Goal: Transaction & Acquisition: Book appointment/travel/reservation

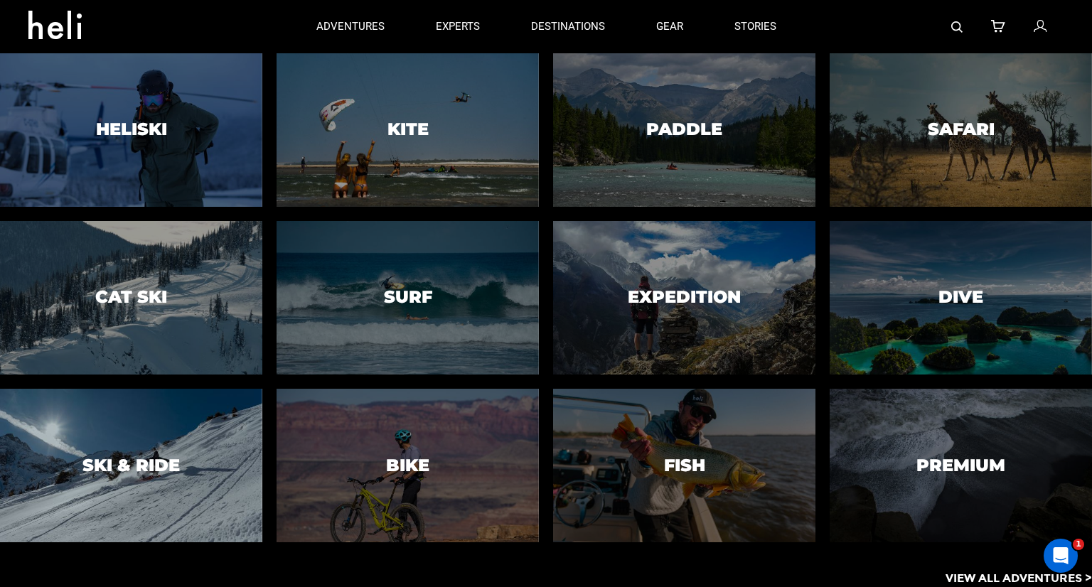
click at [123, 510] on div at bounding box center [130, 465] width 267 height 156
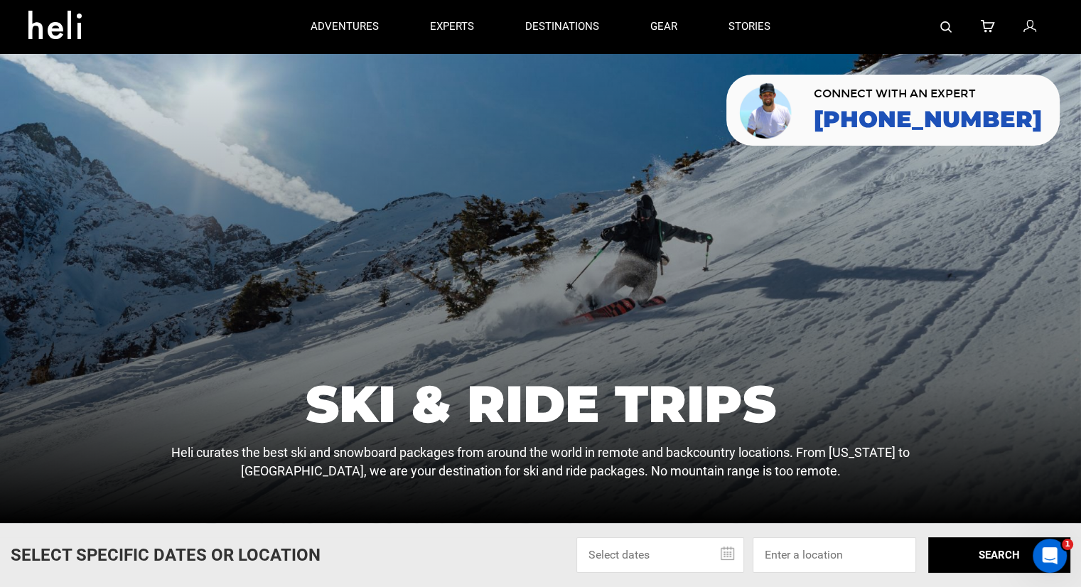
click at [949, 25] on img at bounding box center [945, 26] width 11 height 11
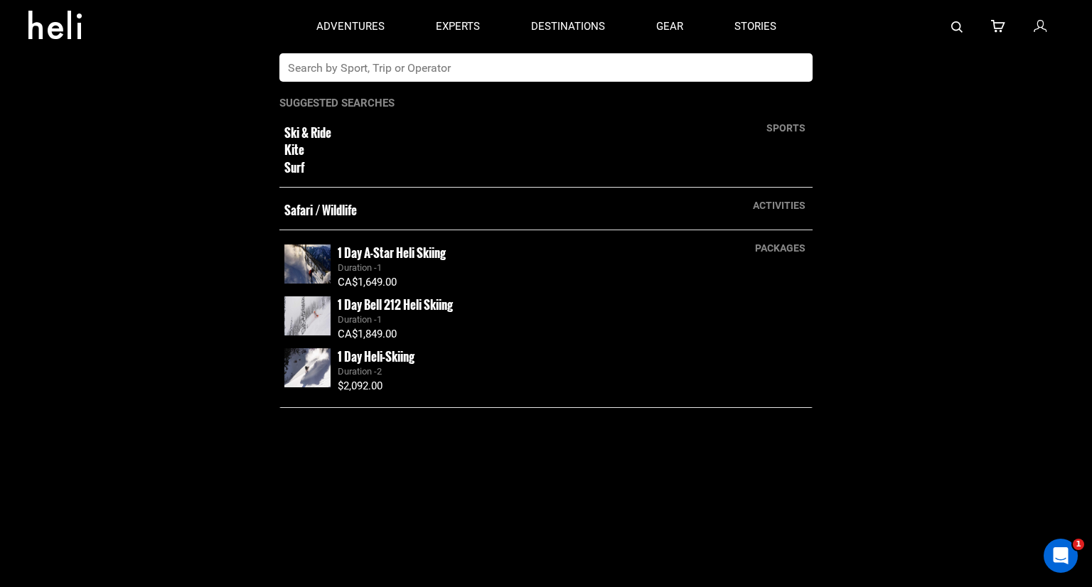
click at [721, 62] on input "text" at bounding box center [531, 67] width 504 height 28
type input "touring"
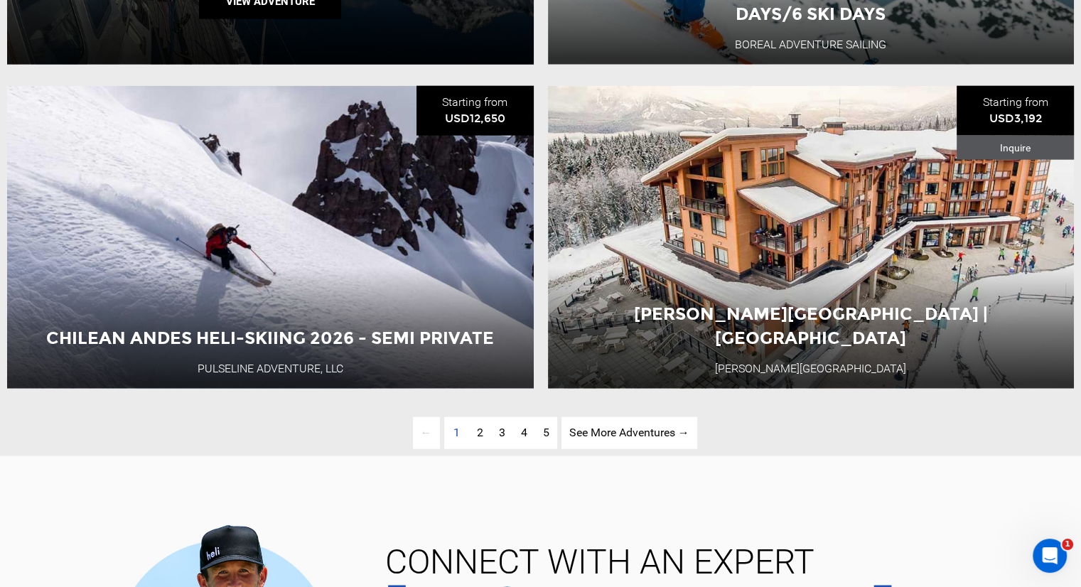
scroll to position [3411, 0]
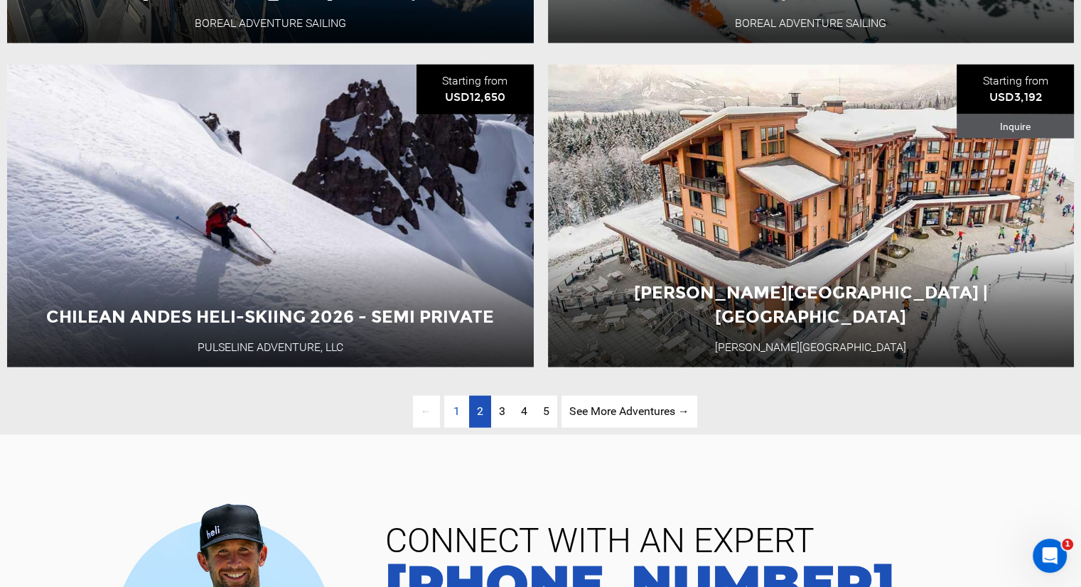
click at [475, 428] on link "page 2" at bounding box center [480, 412] width 22 height 32
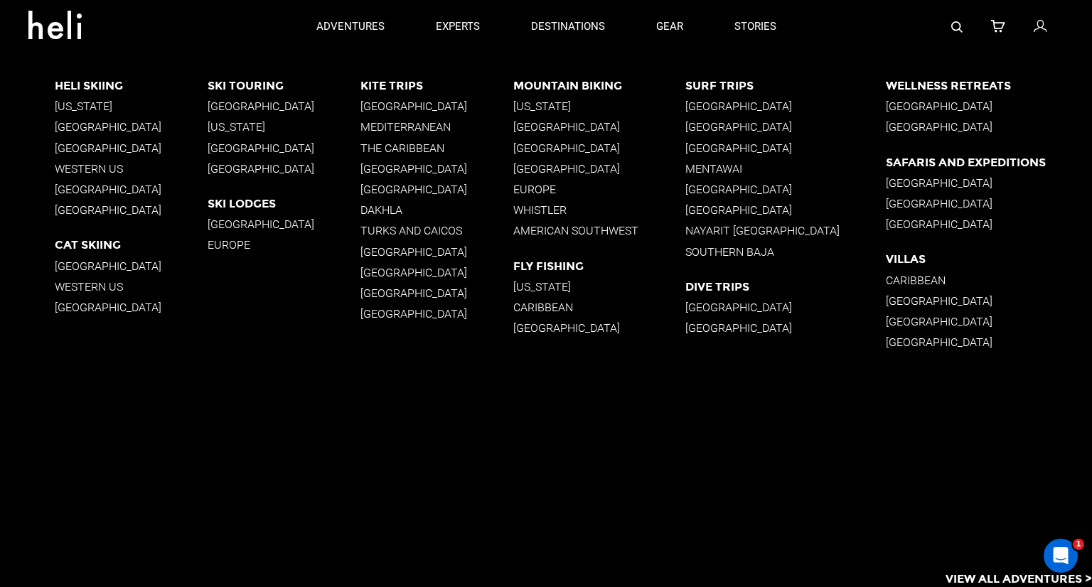
click at [246, 146] on p "[GEOGRAPHIC_DATA]" at bounding box center [284, 148] width 153 height 14
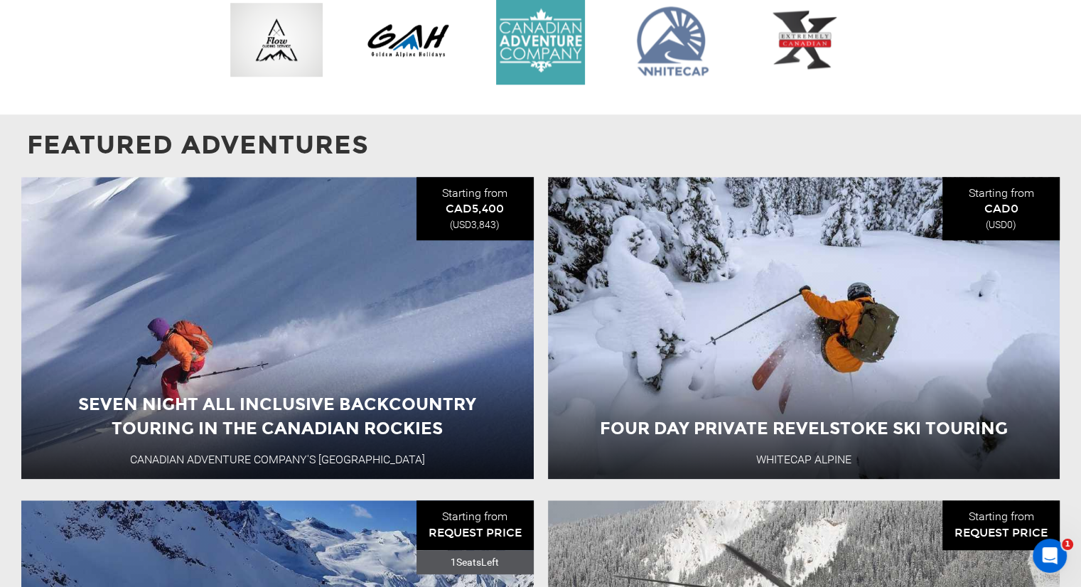
scroll to position [1279, 0]
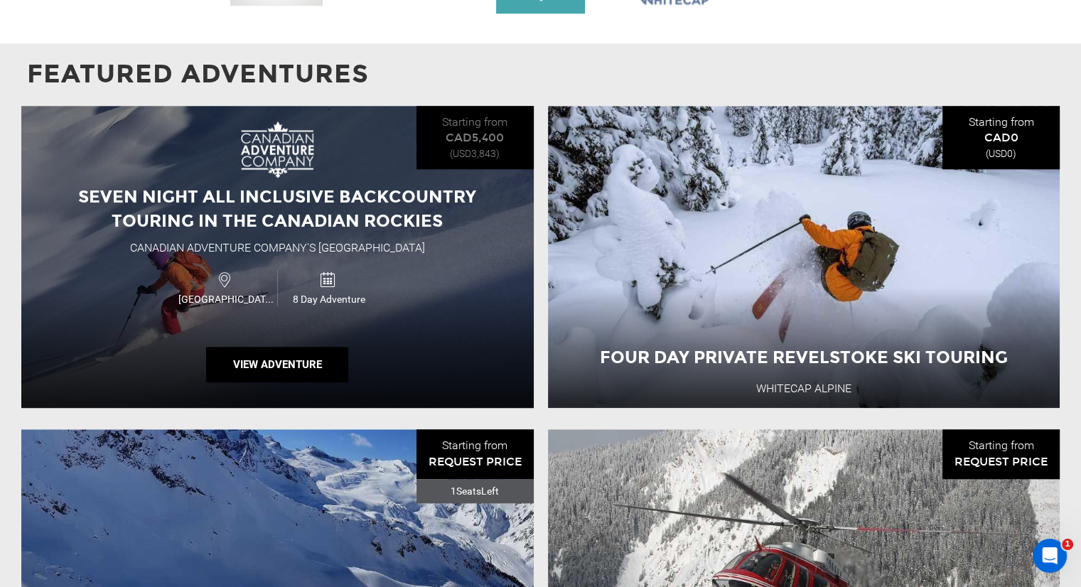
click at [365, 236] on div "Seven Night All Inclusive Backcountry Touring In The Canadian Rockies Canadian …" at bounding box center [277, 257] width 512 height 303
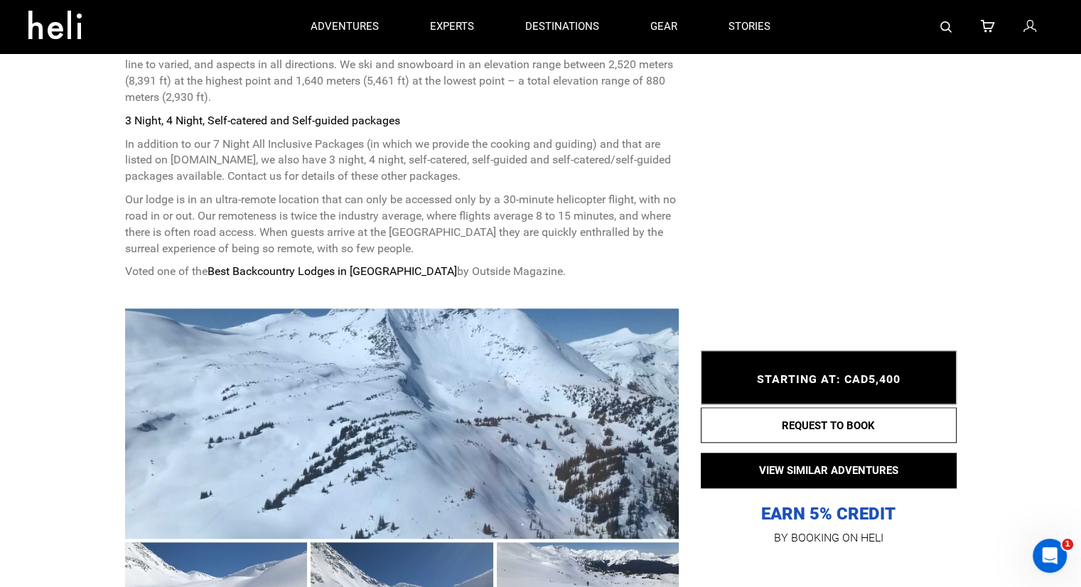
scroll to position [1350, 0]
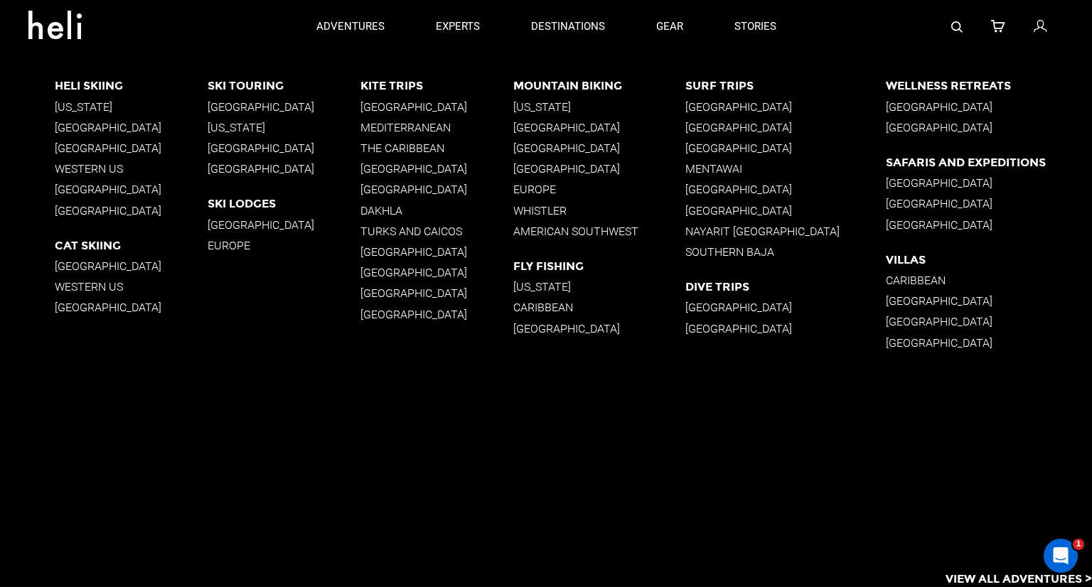
click at [247, 149] on p "[GEOGRAPHIC_DATA]" at bounding box center [284, 148] width 153 height 14
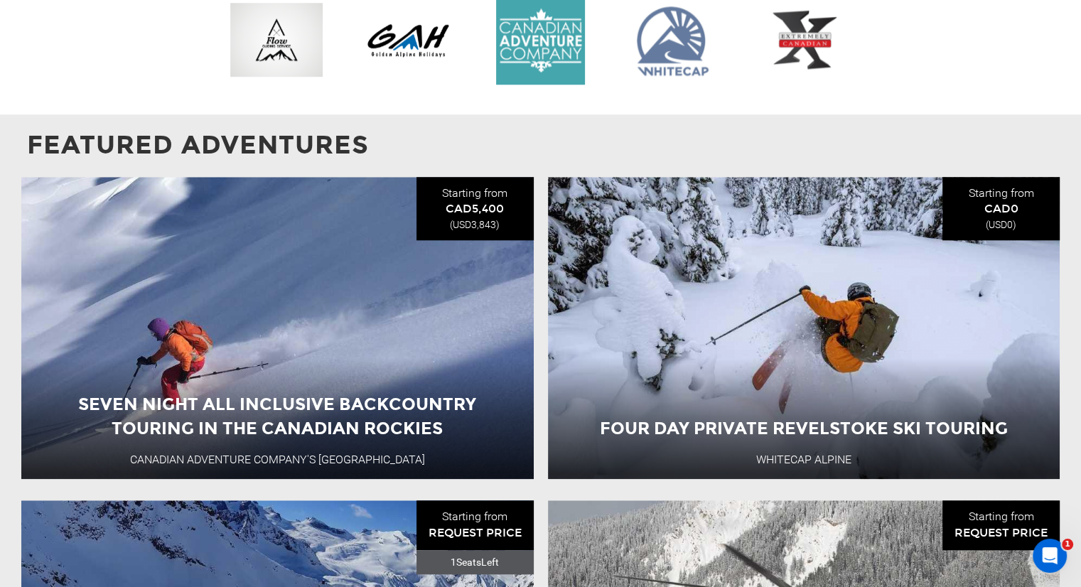
scroll to position [1706, 0]
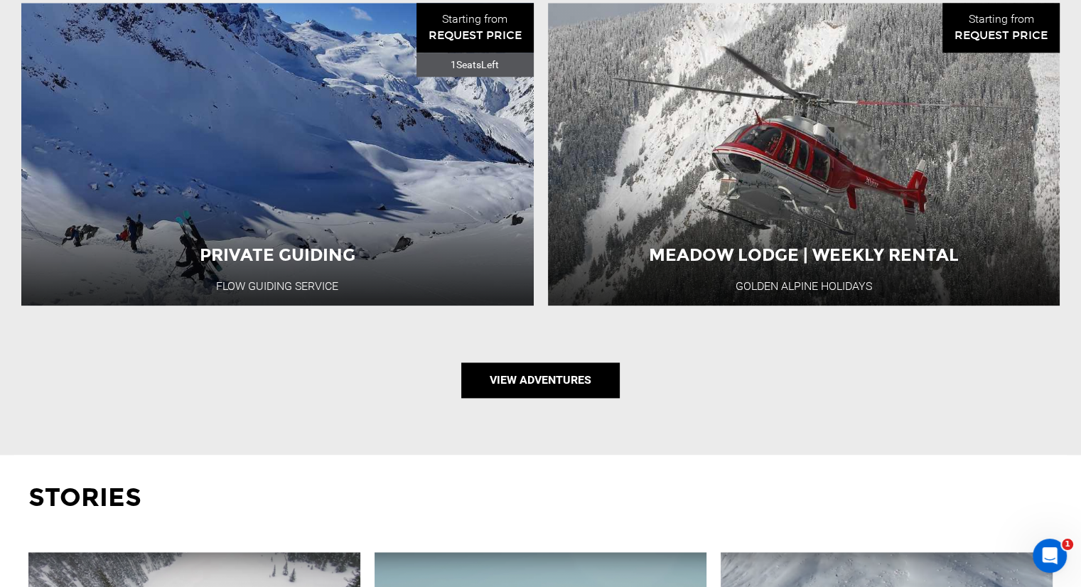
click at [532, 381] on link "View Adventures" at bounding box center [540, 380] width 158 height 36
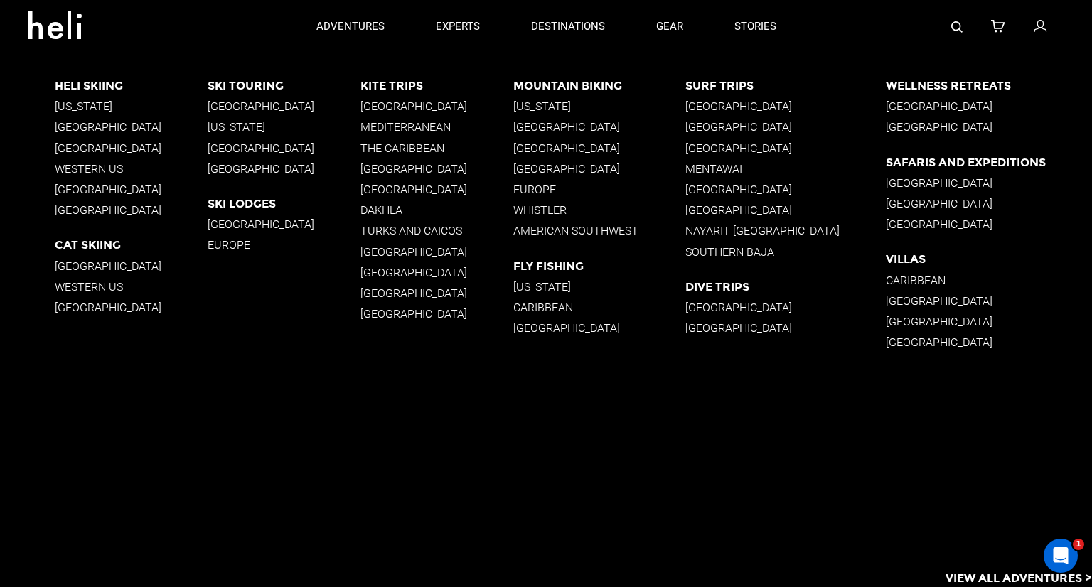
click at [251, 146] on p "[GEOGRAPHIC_DATA]" at bounding box center [284, 148] width 153 height 14
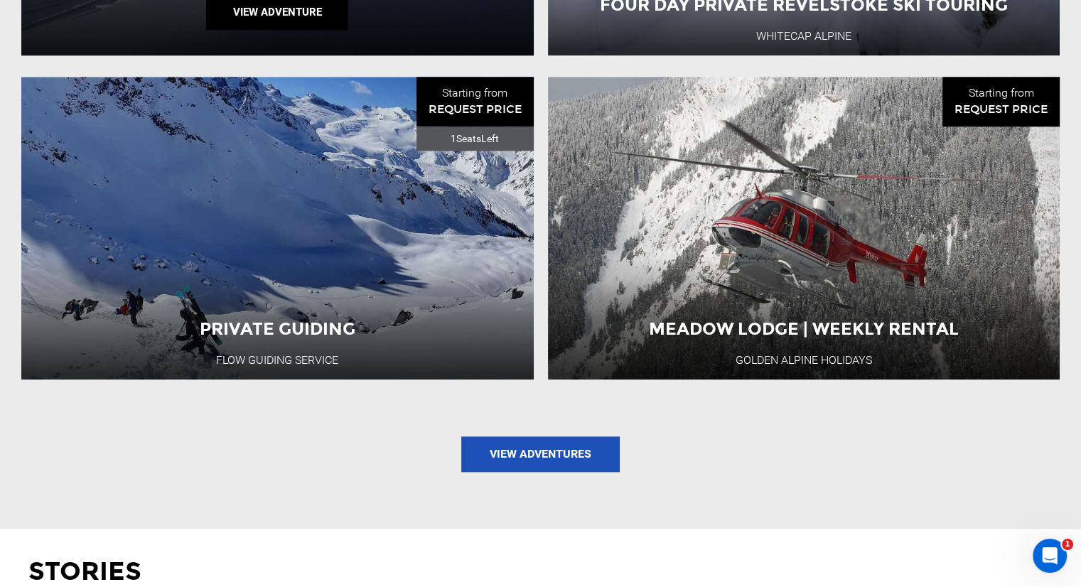
scroll to position [1635, 0]
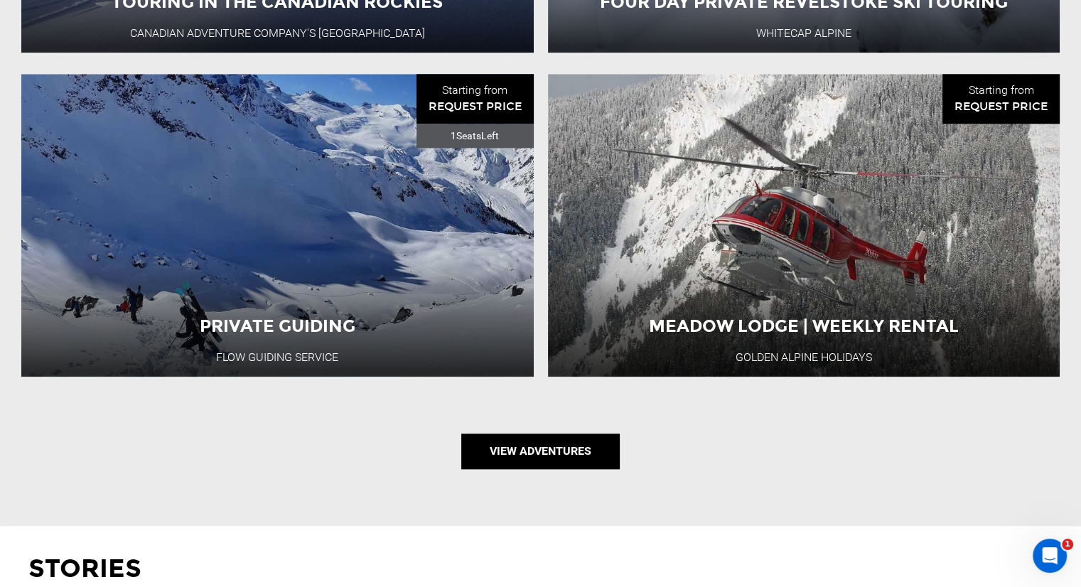
click at [558, 463] on link "View Adventures" at bounding box center [540, 452] width 158 height 36
type input "Ski Touring"
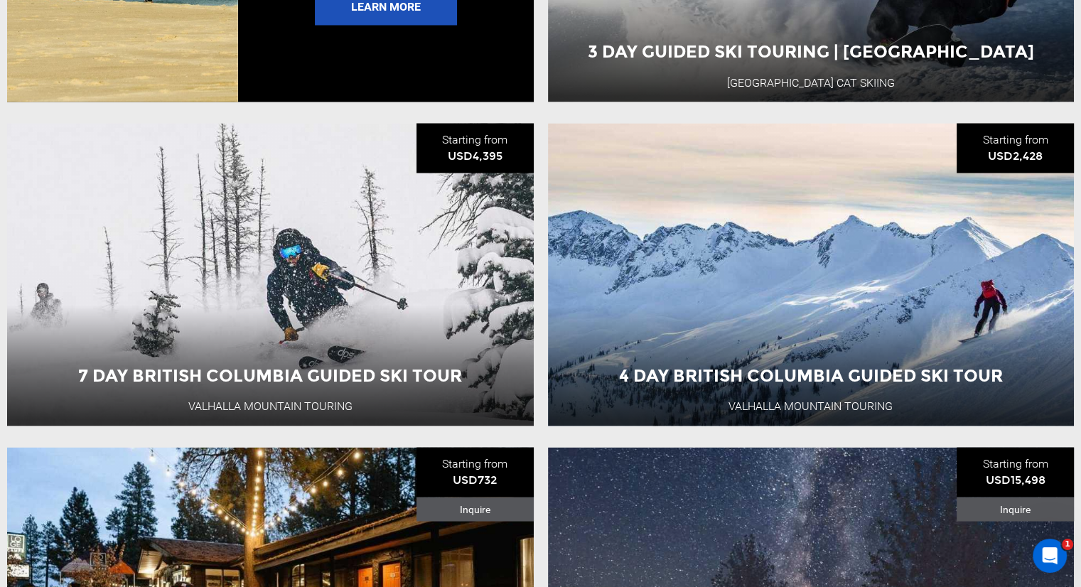
scroll to position [2707, 0]
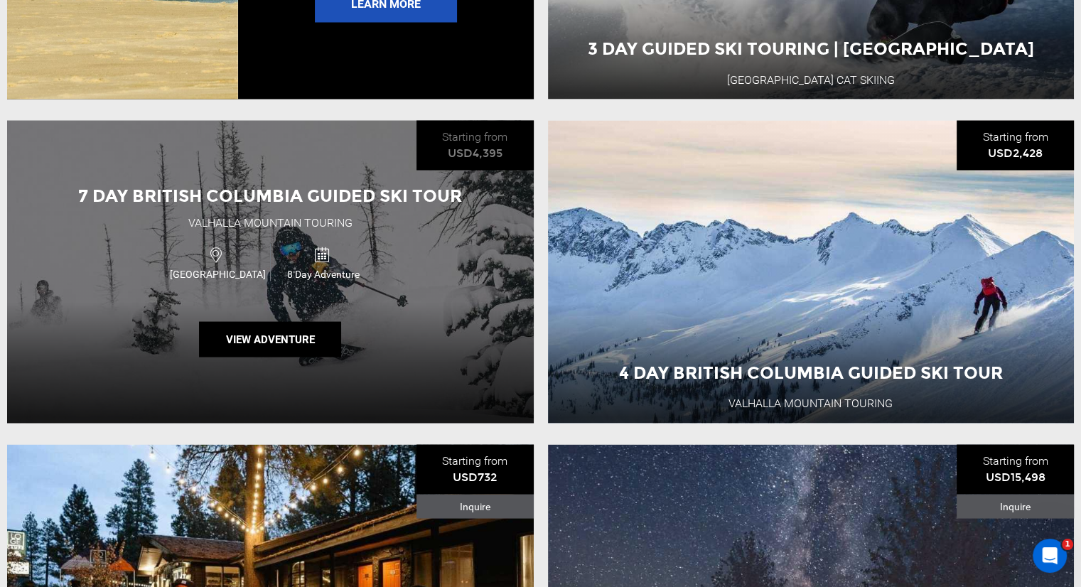
click at [282, 257] on div "7 Day British Columbia Guided Ski Tour Valhalla Mountain Touring [GEOGRAPHIC_DA…" at bounding box center [270, 272] width 527 height 303
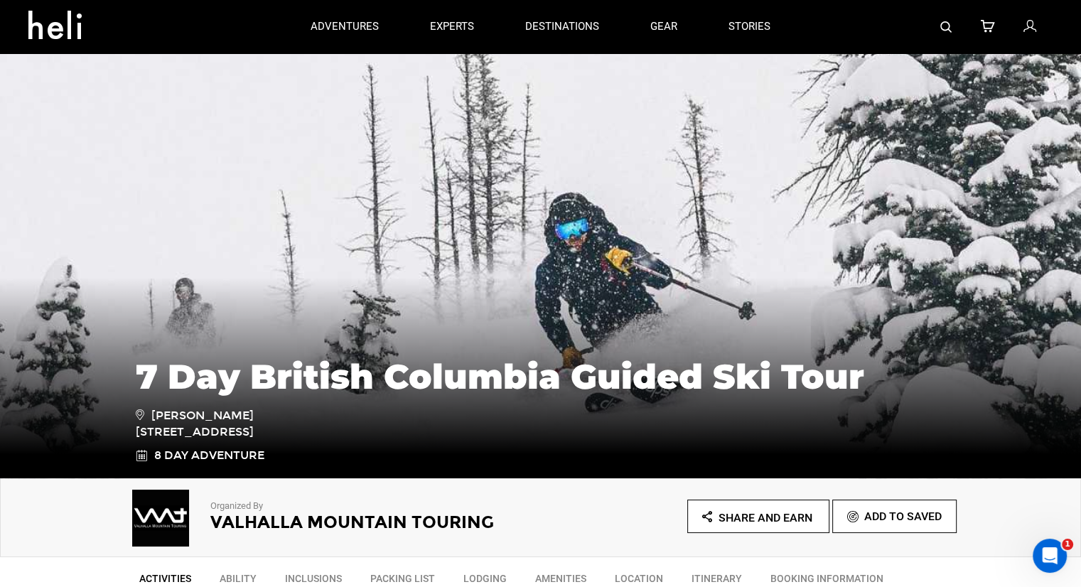
type input "Ski Touring"
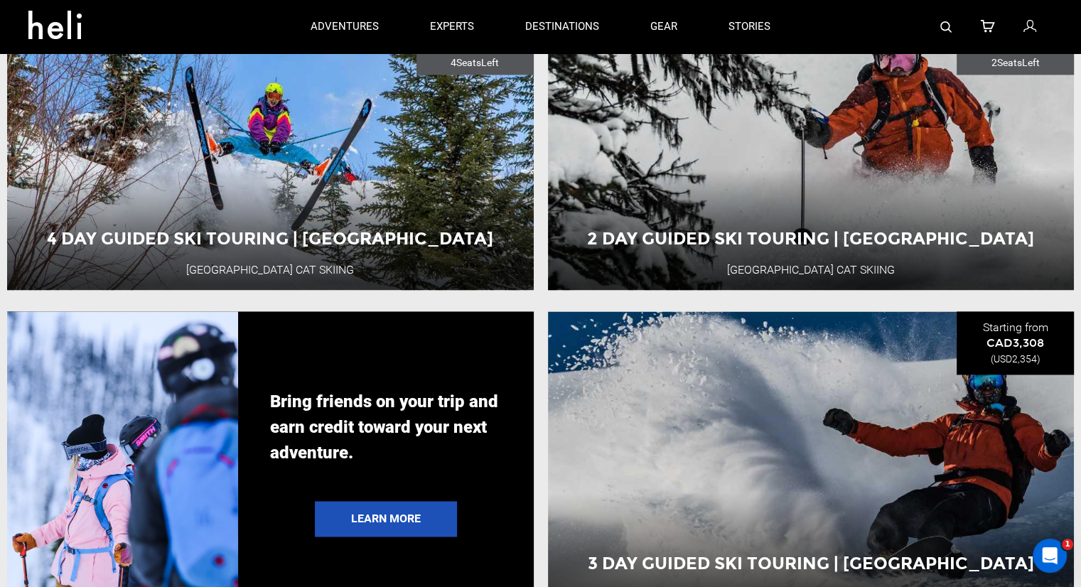
scroll to position [1925, 0]
